Goal: Transaction & Acquisition: Download file/media

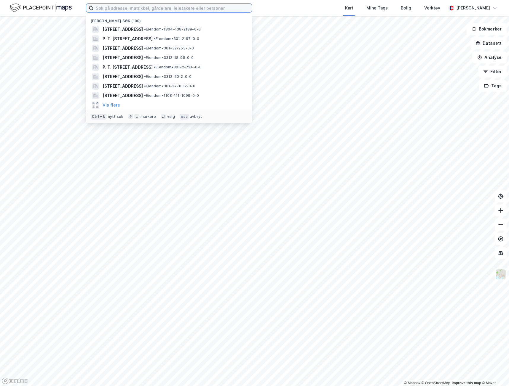
click at [153, 8] on input at bounding box center [172, 8] width 158 height 9
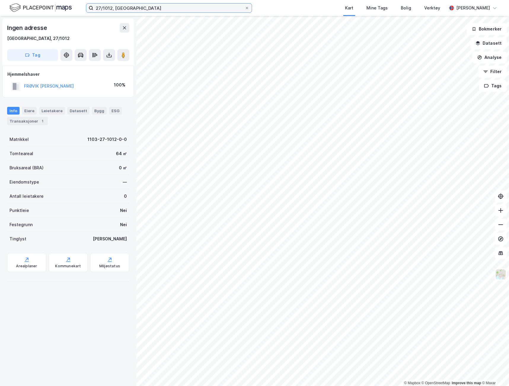
type input "27/1012, [GEOGRAPHIC_DATA]"
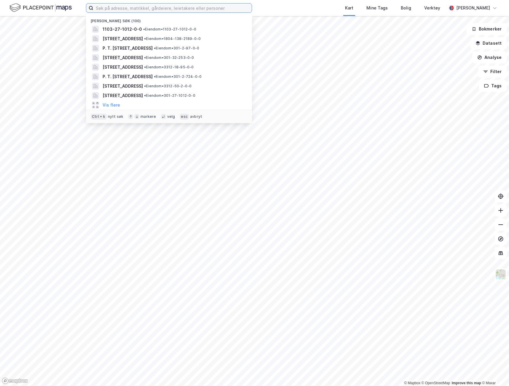
click at [156, 10] on input at bounding box center [172, 8] width 158 height 9
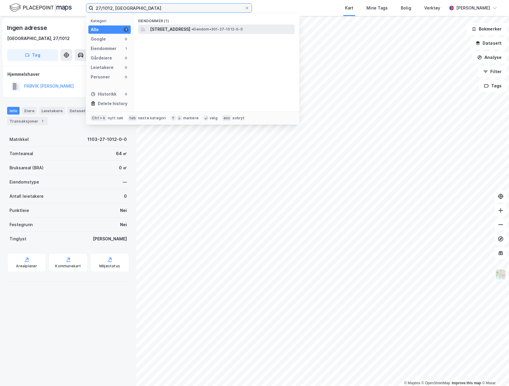
type input "27/1012, [GEOGRAPHIC_DATA]"
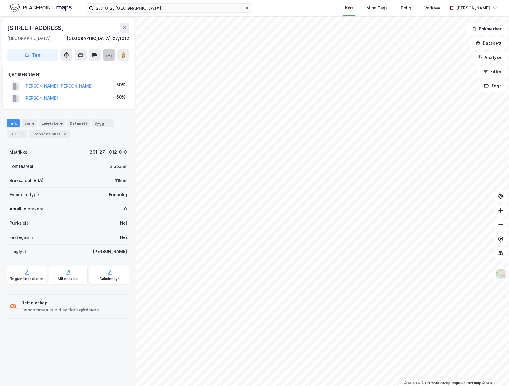
click at [107, 56] on icon at bounding box center [109, 55] width 6 height 6
click at [99, 68] on div "Last ned grunnbok" at bounding box center [83, 66] width 63 height 9
drag, startPoint x: 54, startPoint y: 23, endPoint x: -7, endPoint y: 28, distance: 61.0
click at [0, 28] on html "27/1012, oslo Kart Mine Tags Bolig Verktøy Tonje Rismo © Mapbox © OpenStreetMap…" at bounding box center [254, 193] width 509 height 386
copy div "© Mapbox © OpenStreetMap Improve this map © Maxar Bjørnveien 1c"
